Goal: Transaction & Acquisition: Purchase product/service

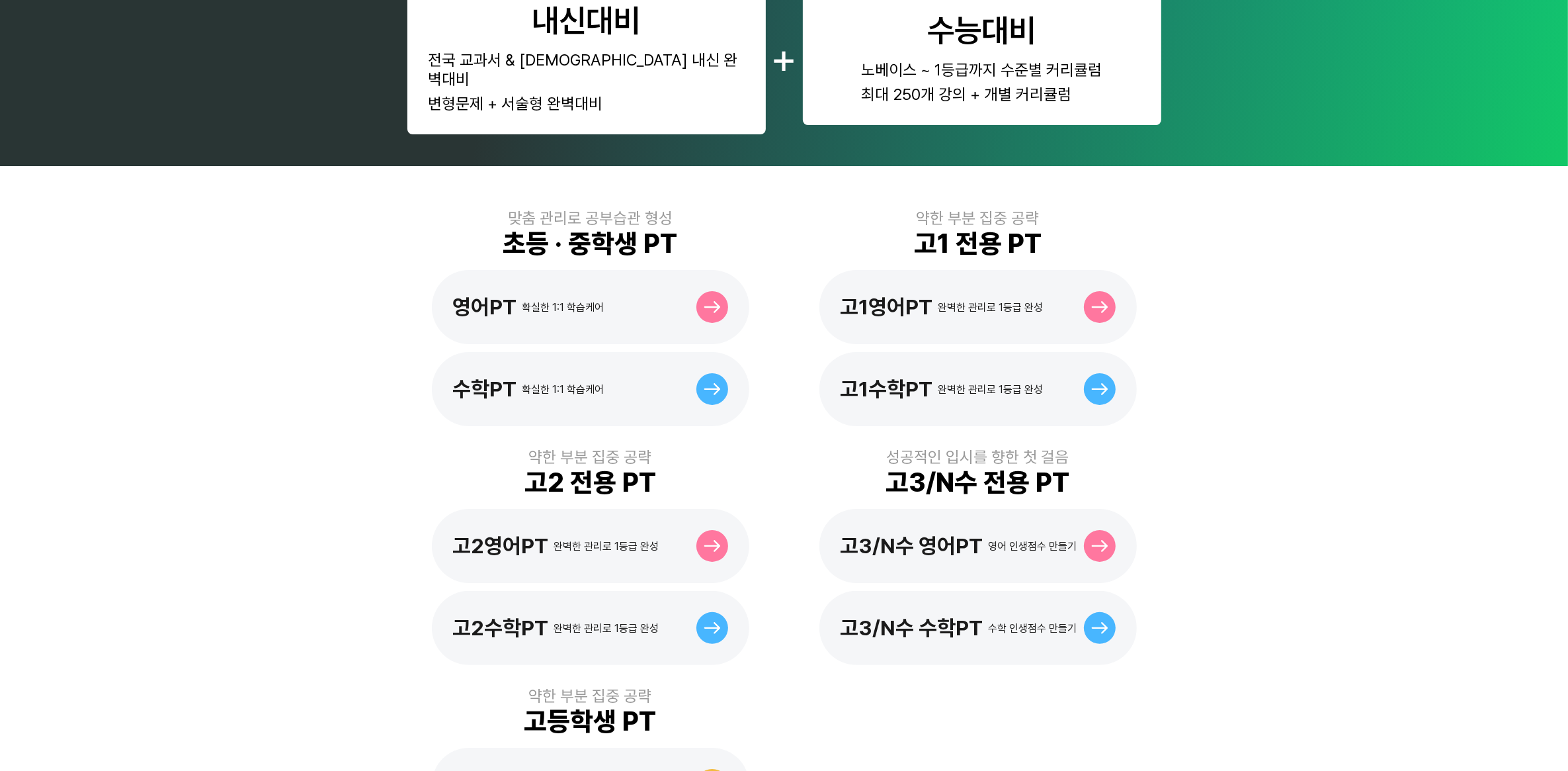
scroll to position [331, 0]
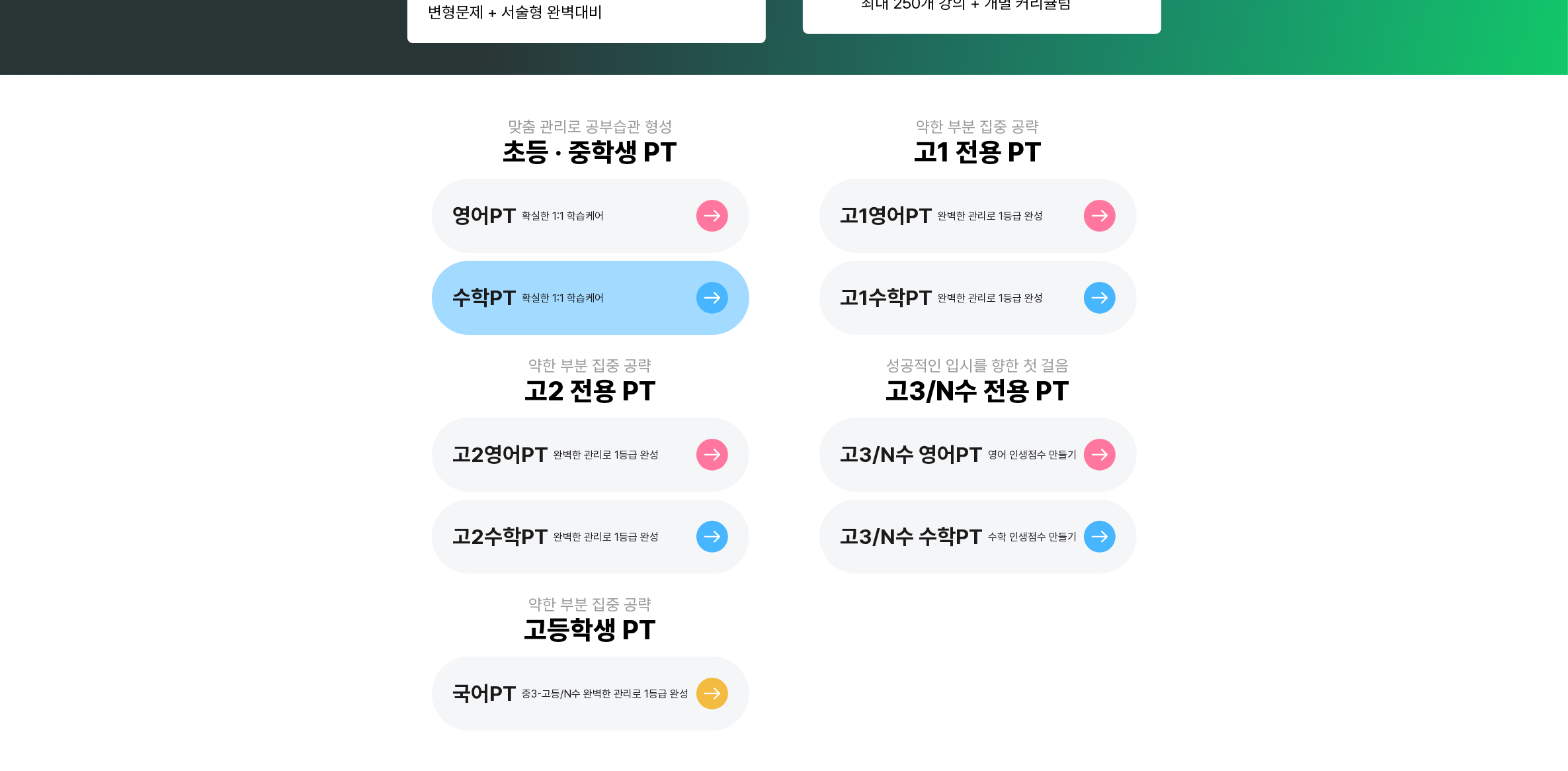
click at [508, 285] on div "수학PT" at bounding box center [485, 298] width 64 height 25
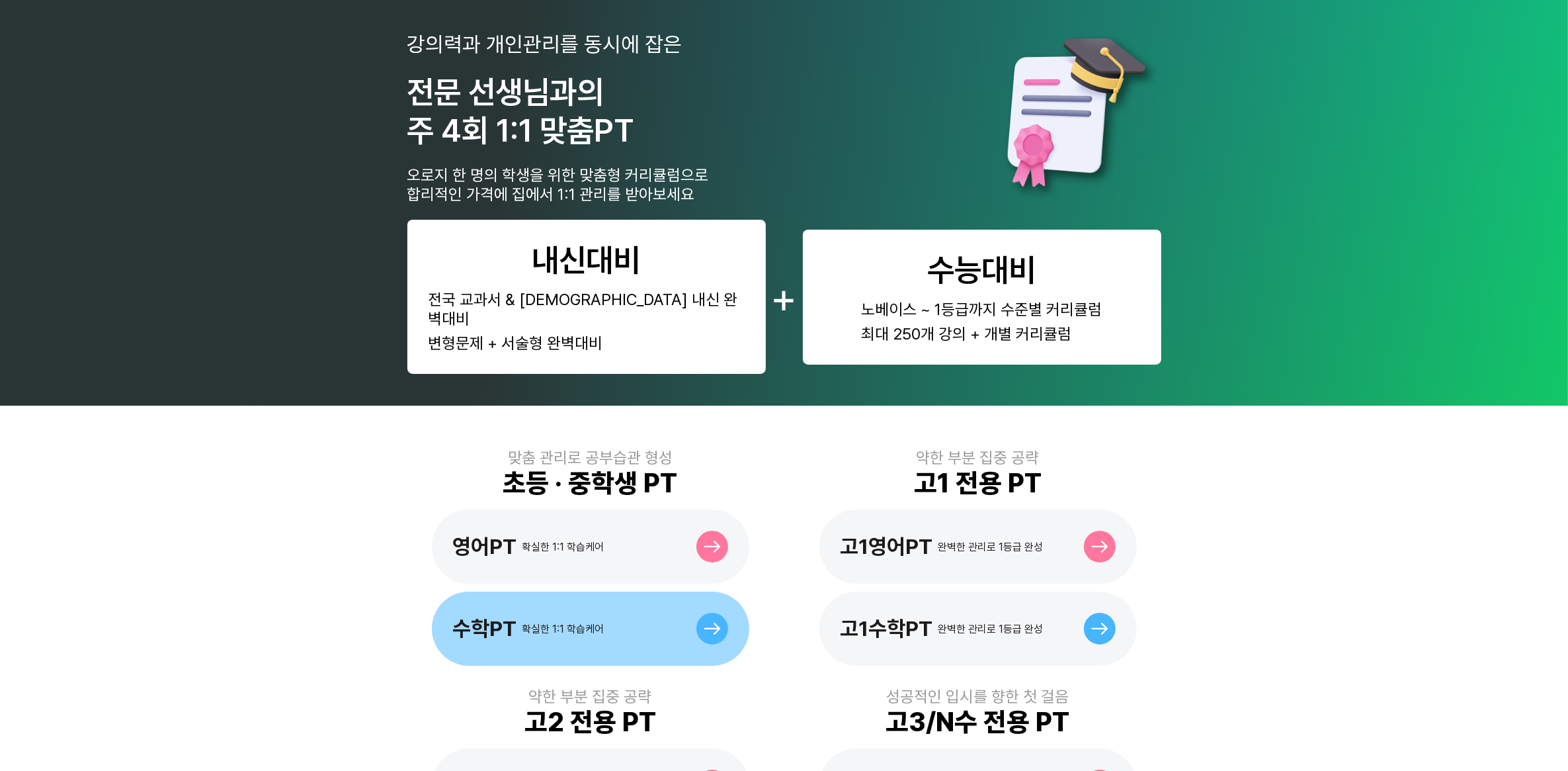
click at [527, 622] on div "확실한 1:1 학습케어" at bounding box center [564, 629] width 82 height 13
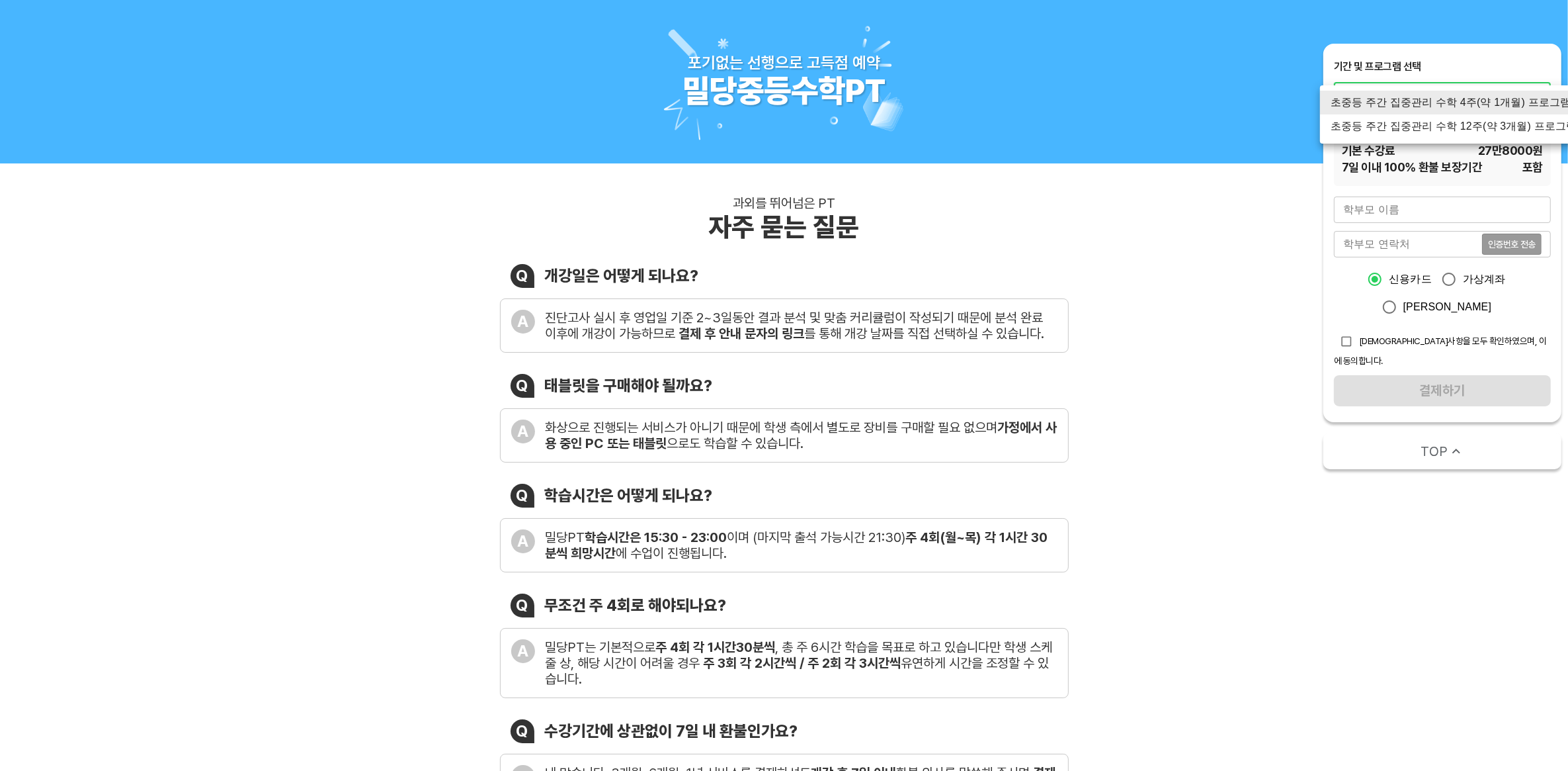
click at [1491, 124] on li "초중등 주간 집중관리 수학 12주(약 3개월) 프로그램" at bounding box center [1454, 126] width 268 height 24
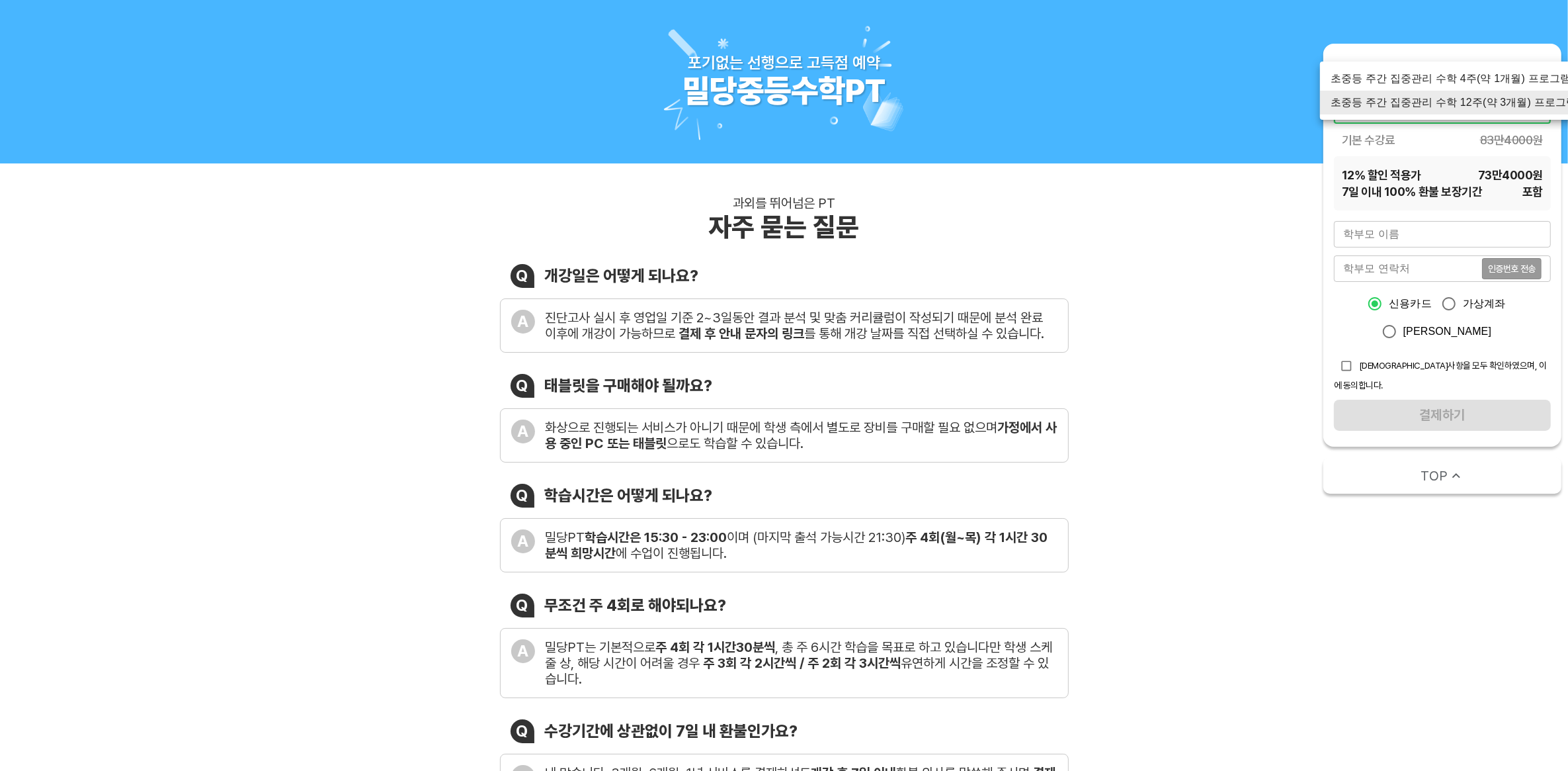
click at [1493, 80] on li "초중등 주간 집중관리 수학 4주(약 1개월) 프로그램" at bounding box center [1454, 79] width 268 height 24
type input "1759"
